Goal: Find specific page/section: Find specific page/section

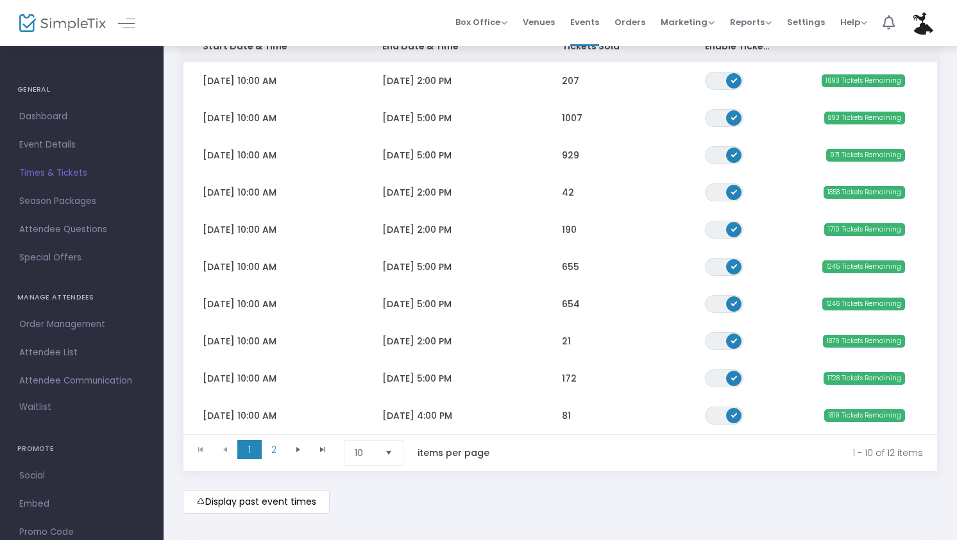
scroll to position [157, 0]
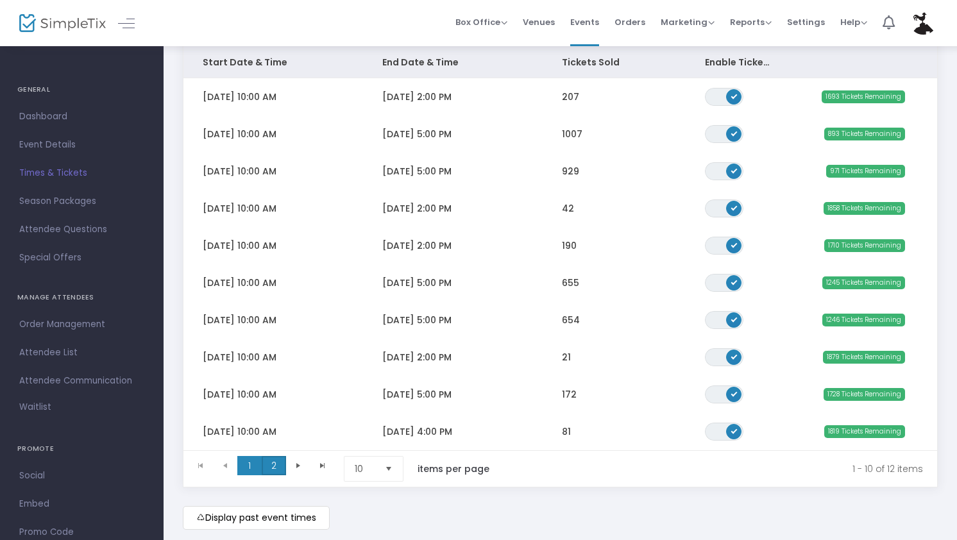
click at [274, 462] on span "2" at bounding box center [274, 465] width 24 height 19
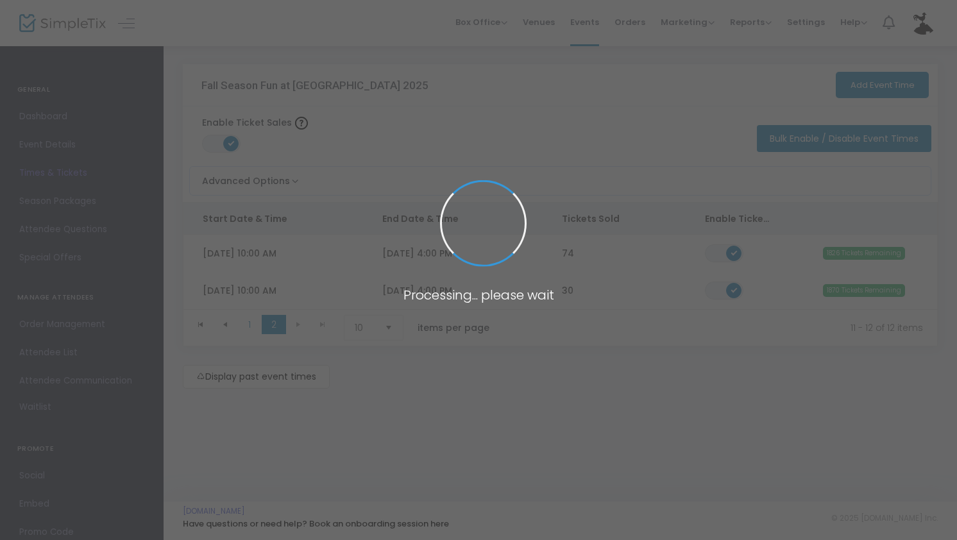
scroll to position [0, 0]
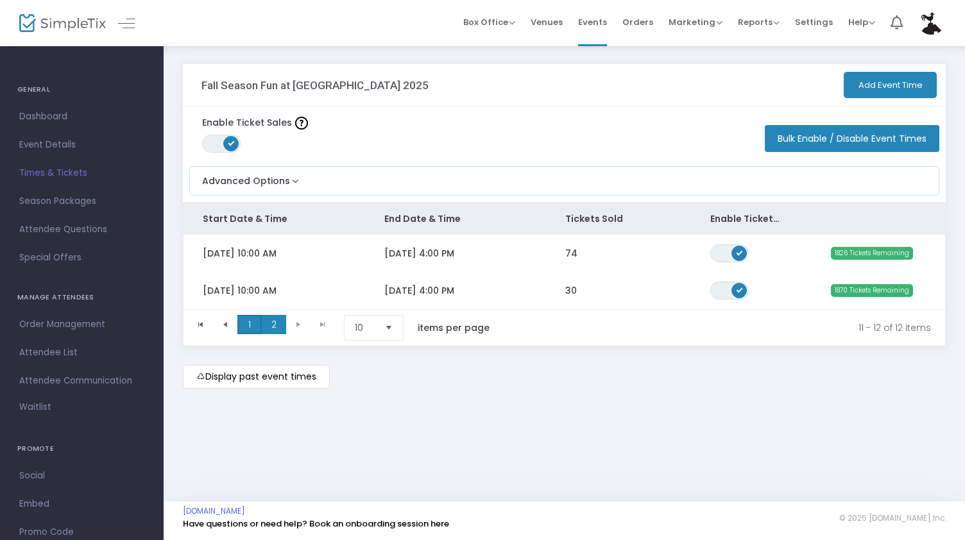
click at [252, 319] on span "1" at bounding box center [249, 324] width 24 height 19
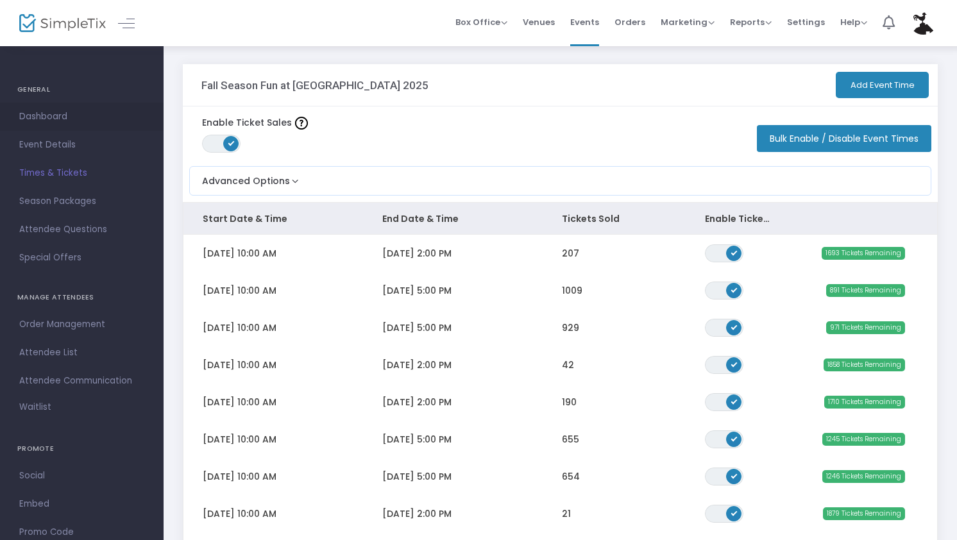
click at [51, 121] on span "Dashboard" at bounding box center [81, 116] width 125 height 17
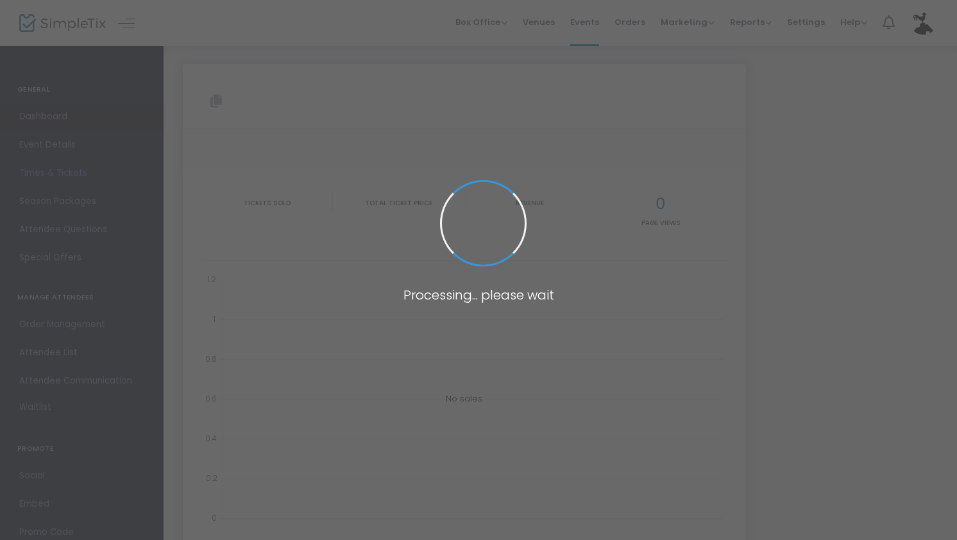
type input "[URL][DOMAIN_NAME]"
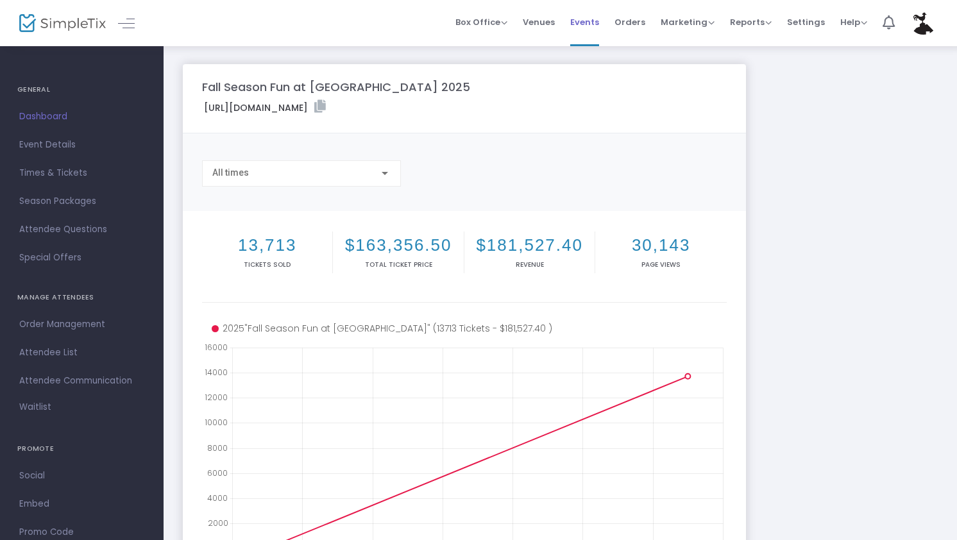
click at [586, 25] on span "Events" at bounding box center [584, 22] width 29 height 33
